Goal: Communication & Community: Answer question/provide support

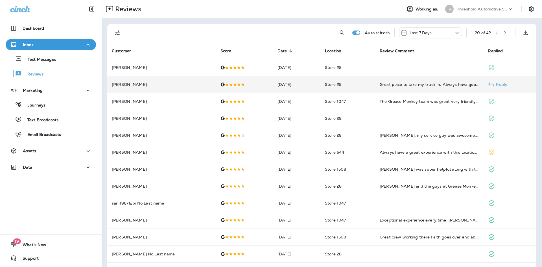
click at [413, 85] on div "Great place to take my truck In. Always hava good attitude here." at bounding box center [430, 85] width 100 height 6
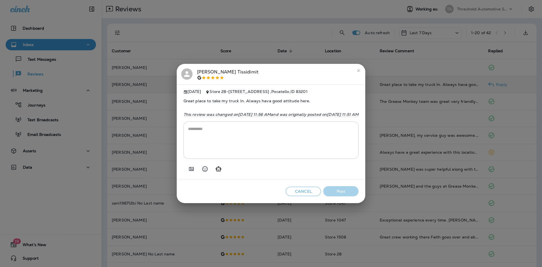
click at [360, 69] on icon "close" at bounding box center [358, 70] width 3 height 3
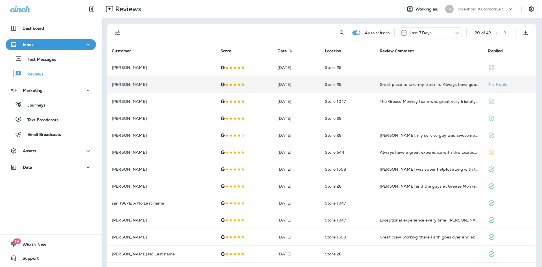
click at [353, 78] on td "Store 28" at bounding box center [347, 84] width 55 height 17
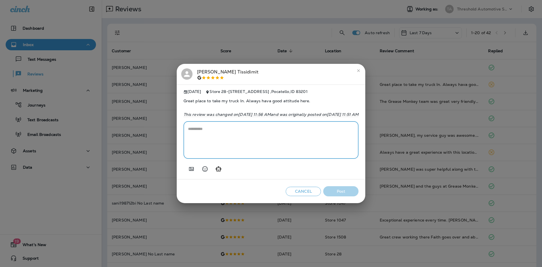
drag, startPoint x: 202, startPoint y: 143, endPoint x: 180, endPoint y: 169, distance: 33.5
click at [202, 143] on textarea at bounding box center [271, 140] width 166 height 28
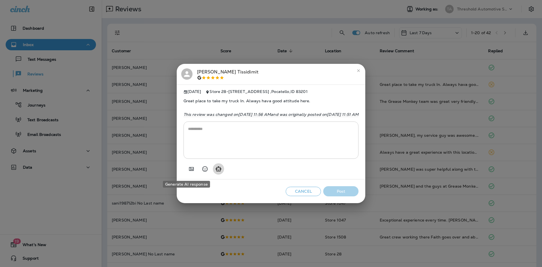
click at [215, 168] on icon "Generate AI response" at bounding box center [218, 168] width 7 height 7
type textarea "**********"
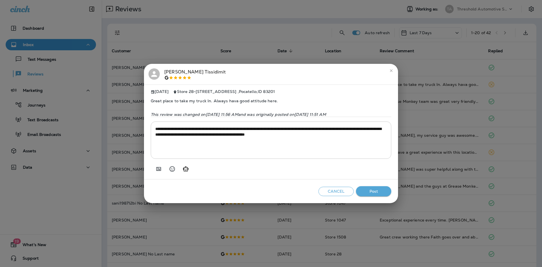
click at [382, 193] on button "Post" at bounding box center [373, 191] width 35 height 10
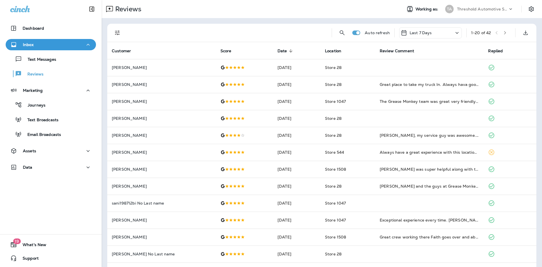
click at [119, 30] on icon "Filters" at bounding box center [117, 32] width 7 height 7
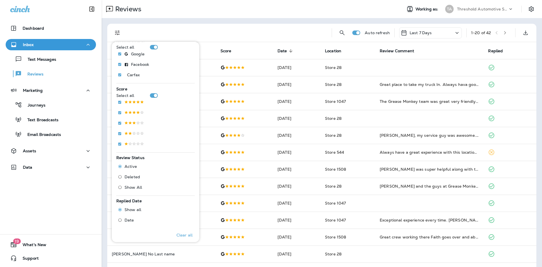
scroll to position [141, 0]
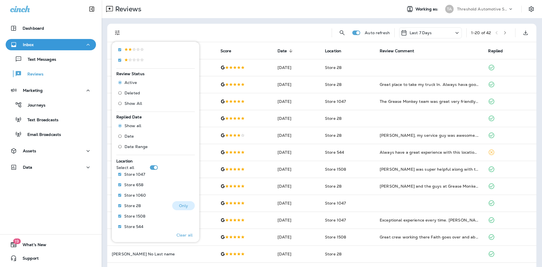
click at [180, 207] on p "Only" at bounding box center [183, 205] width 9 height 5
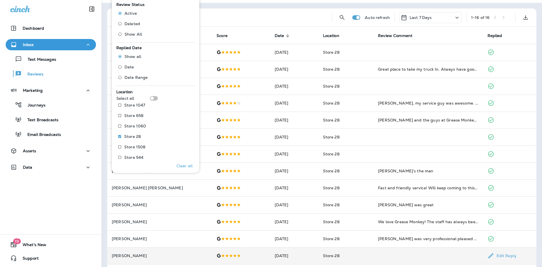
scroll to position [69, 0]
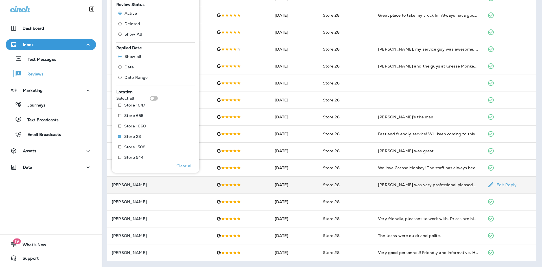
click at [301, 184] on td "[DATE]" at bounding box center [294, 184] width 48 height 17
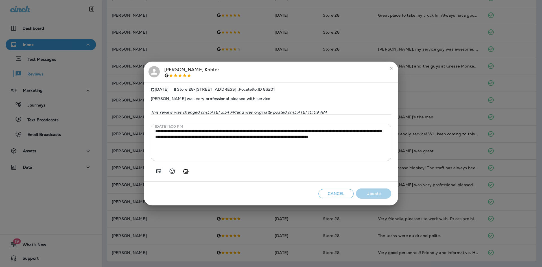
click at [391, 68] on icon "close" at bounding box center [391, 68] width 5 height 5
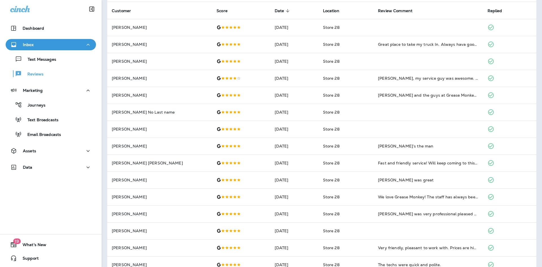
scroll to position [13, 0]
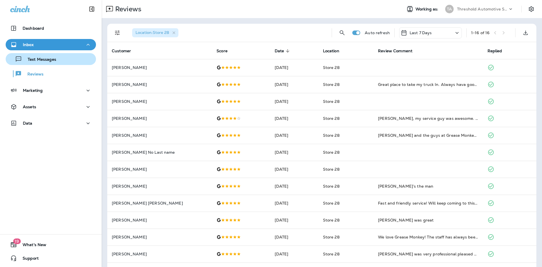
click at [20, 62] on icon "button" at bounding box center [18, 59] width 7 height 7
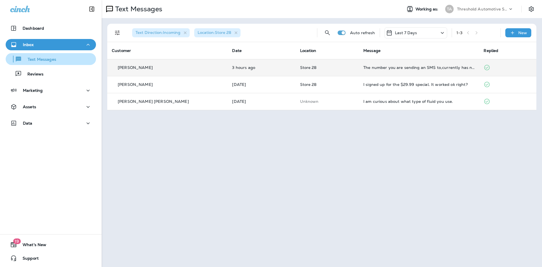
click at [359, 69] on td "The number you are sending an SMS to,currently has no SMS capabilities." at bounding box center [419, 67] width 120 height 17
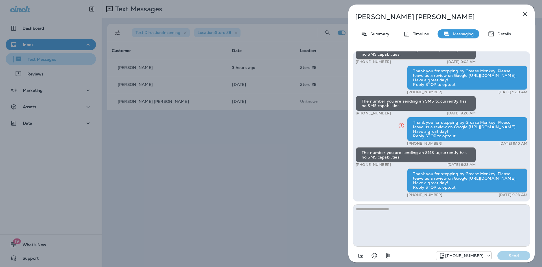
click at [309, 145] on div "[PERSON_NAME] Summary Timeline Messaging Details Hey [PERSON_NAME], thanks for …" at bounding box center [271, 133] width 542 height 267
